Goal: Information Seeking & Learning: Learn about a topic

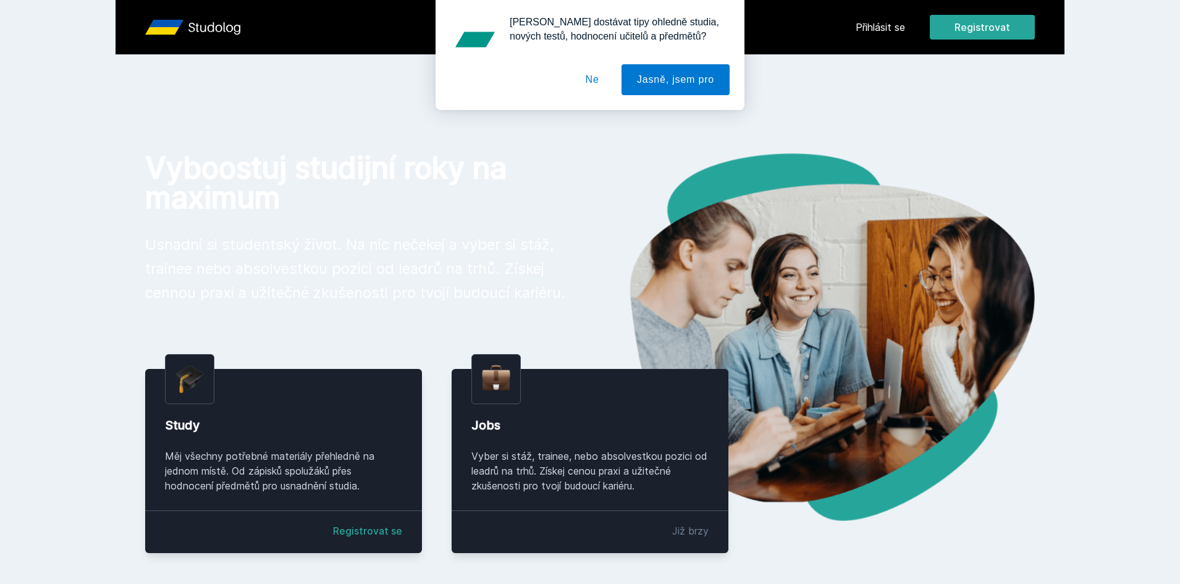
click at [598, 76] on button "Ne" at bounding box center [592, 79] width 44 height 31
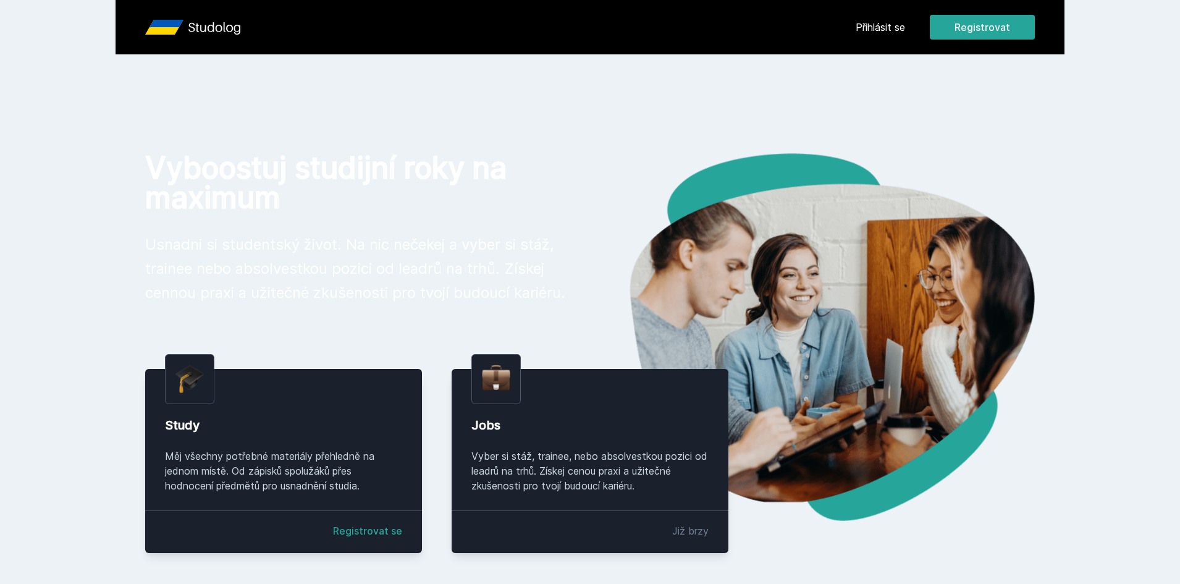
click at [885, 30] on link "Přihlásit se" at bounding box center [879, 27] width 49 height 15
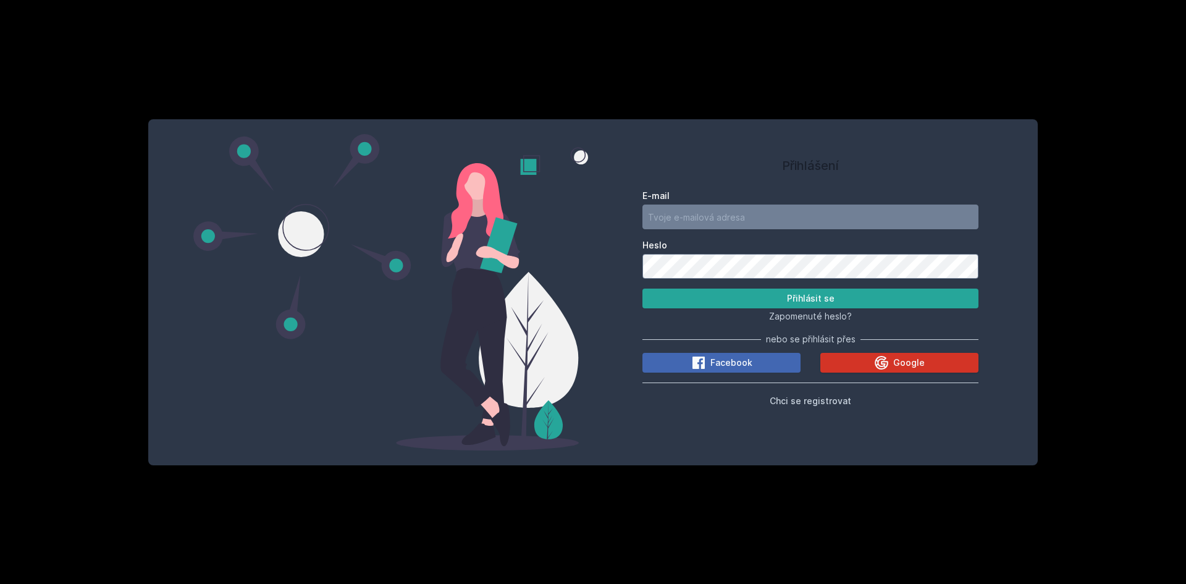
click at [904, 368] on span "Google" at bounding box center [909, 362] width 32 height 12
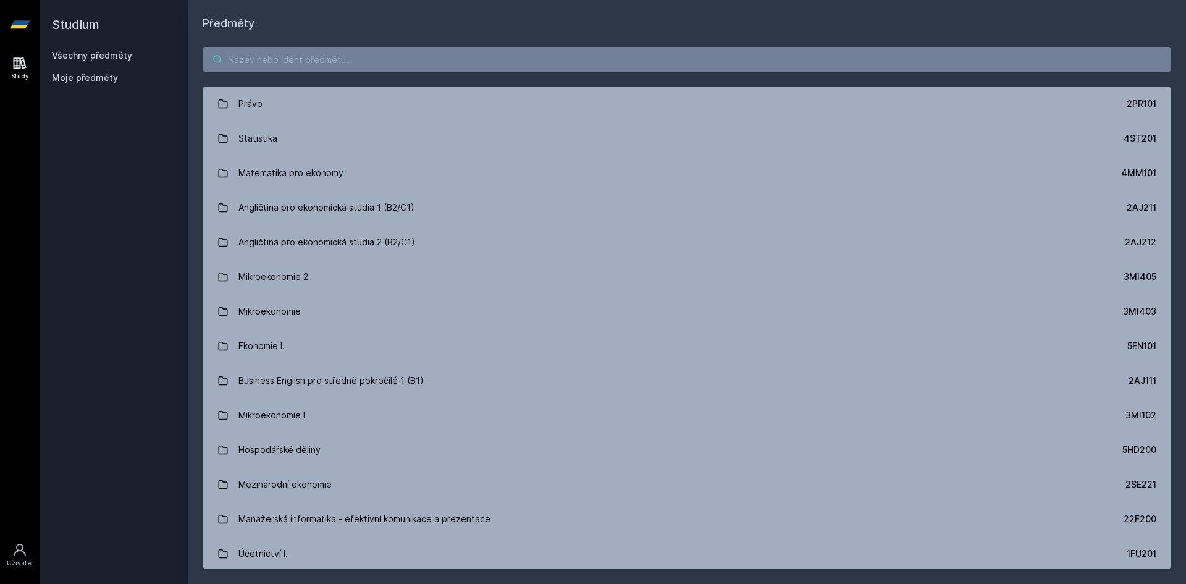
click at [578, 61] on input "search" at bounding box center [687, 59] width 969 height 25
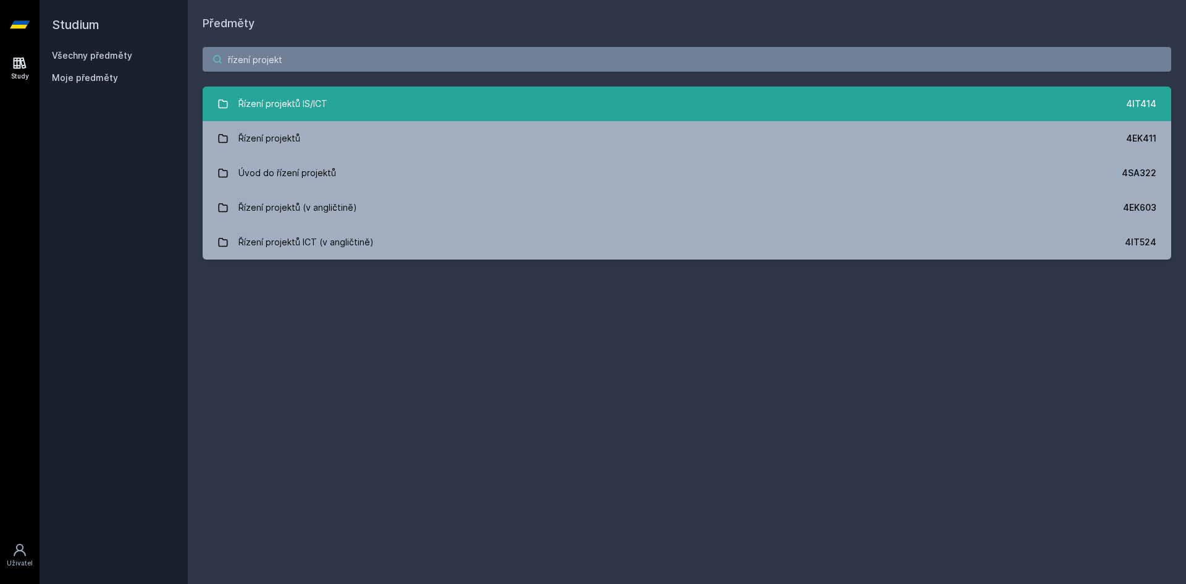
type input "řízení projekt"
click at [293, 106] on div "Řízení projektů IS/ICT" at bounding box center [282, 103] width 89 height 25
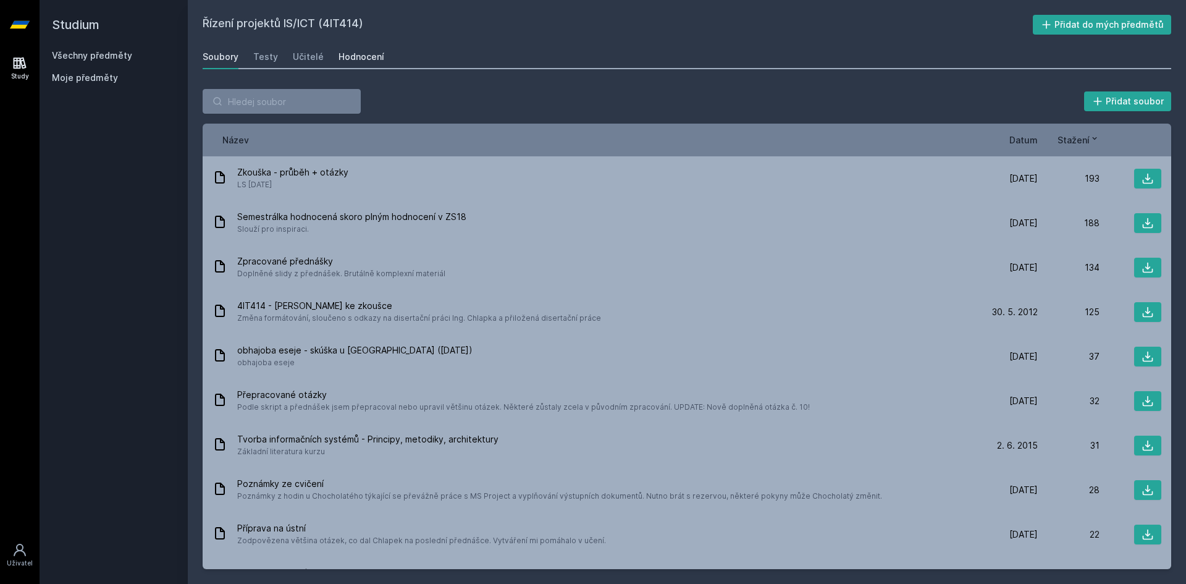
click at [343, 66] on link "Hodnocení" at bounding box center [361, 56] width 46 height 25
